Goal: Task Accomplishment & Management: Manage account settings

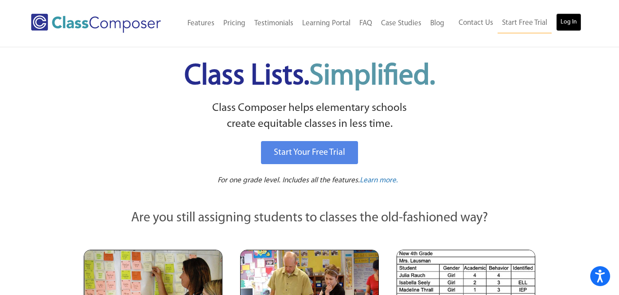
click at [560, 24] on link "Log In" at bounding box center [568, 22] width 25 height 18
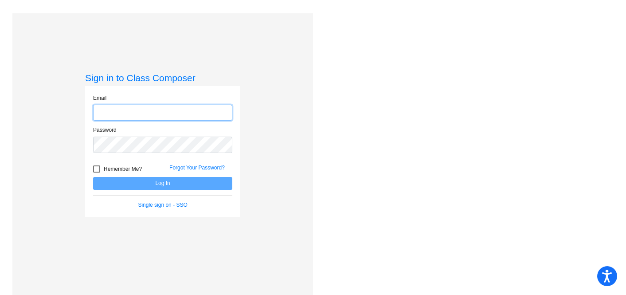
type input "danderson@wahluke.net"
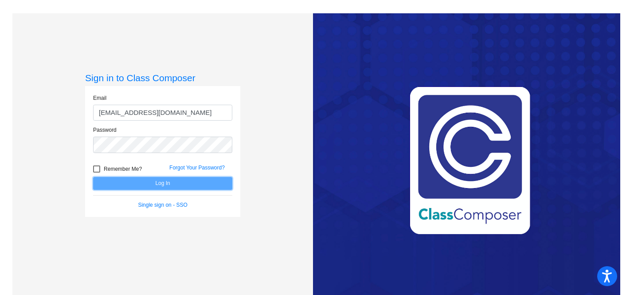
click at [181, 182] on button "Log In" at bounding box center [162, 183] width 139 height 13
